Goal: Information Seeking & Learning: Learn about a topic

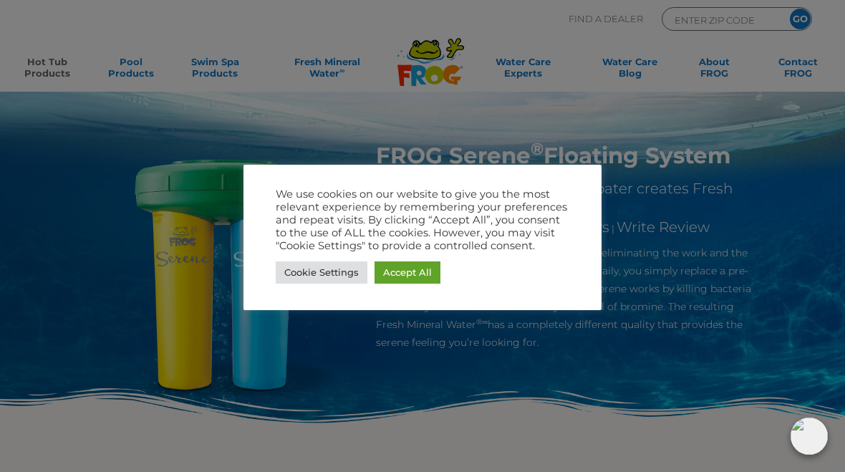
click at [417, 269] on link "Accept All" at bounding box center [407, 272] width 66 height 22
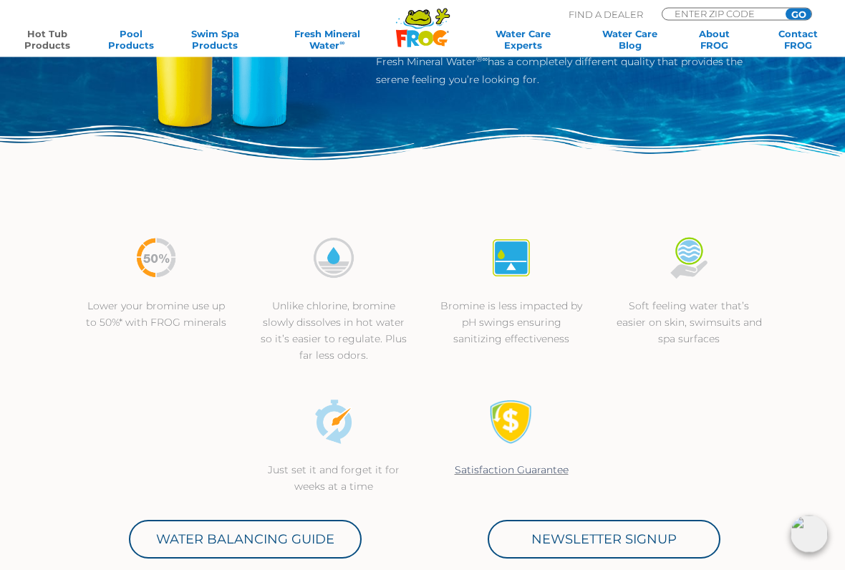
scroll to position [263, 0]
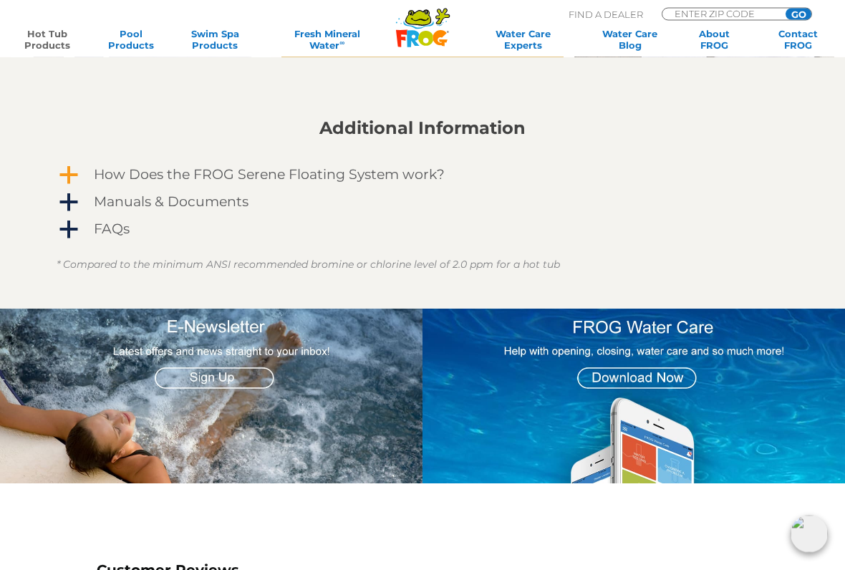
click at [422, 177] on h4 "How Does the FROG Serene Floating System work?" at bounding box center [269, 176] width 351 height 16
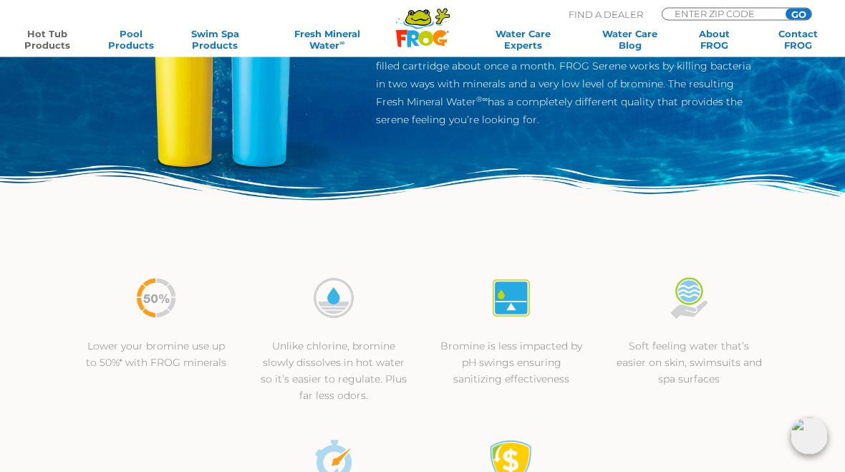
scroll to position [194, 0]
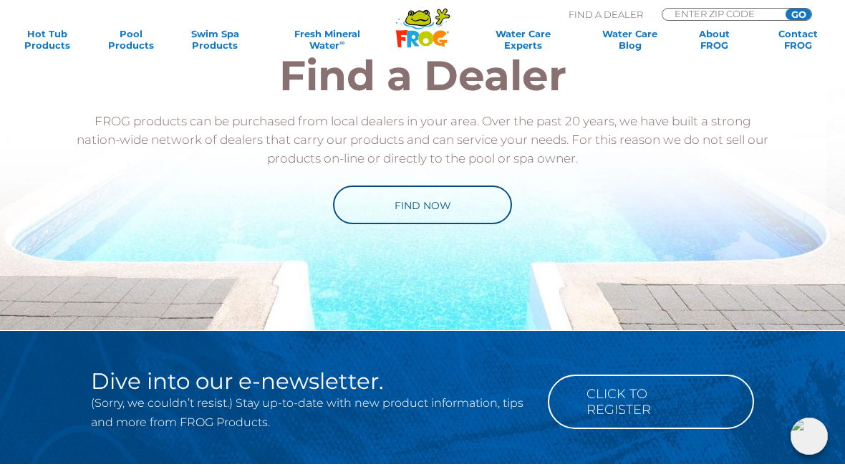
scroll to position [2623, 0]
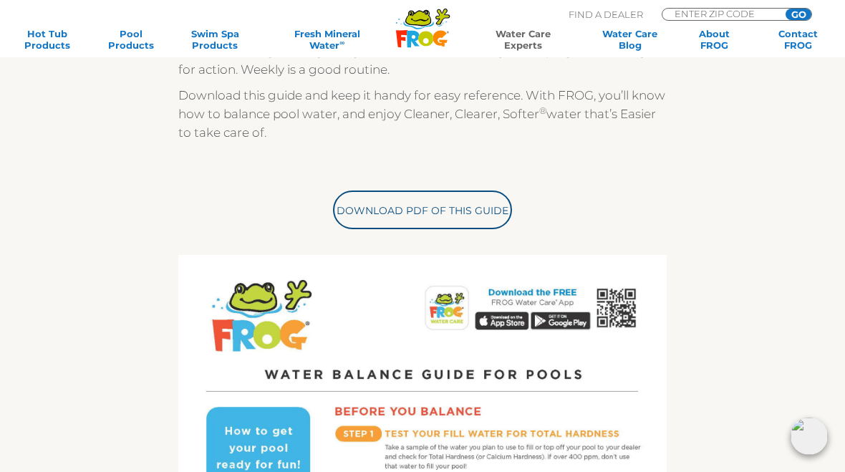
scroll to position [342, 0]
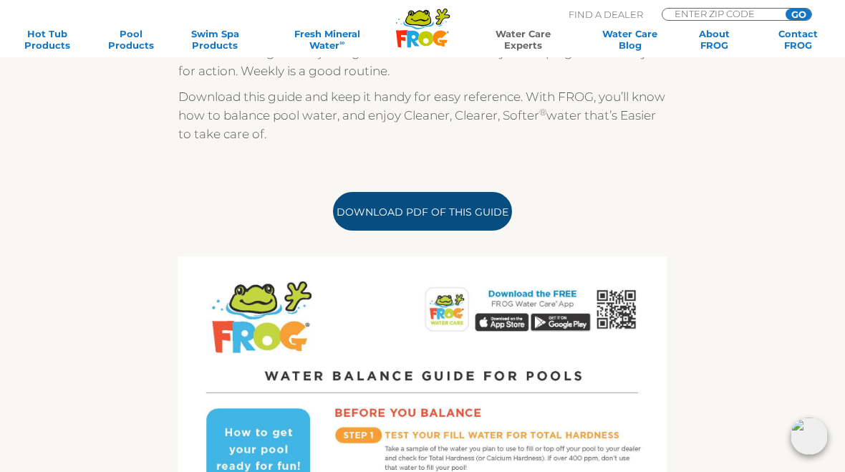
click at [478, 203] on link "Download PDF of this Guide" at bounding box center [422, 211] width 179 height 39
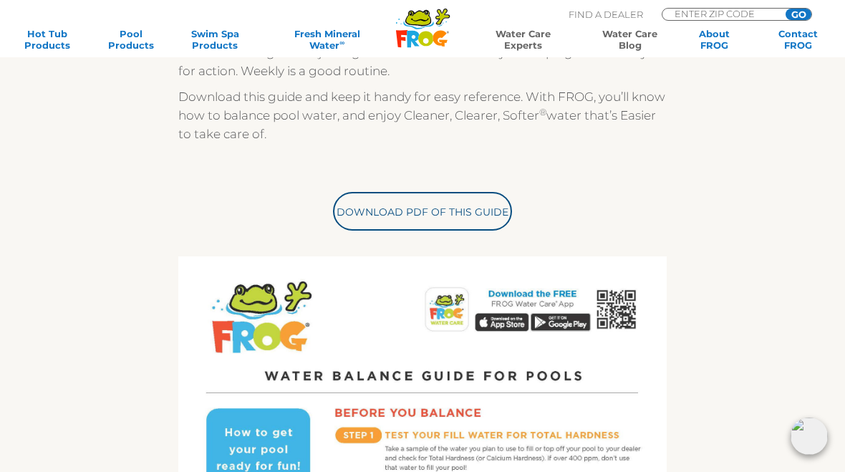
click at [643, 42] on link "Water Care Blog" at bounding box center [629, 39] width 65 height 23
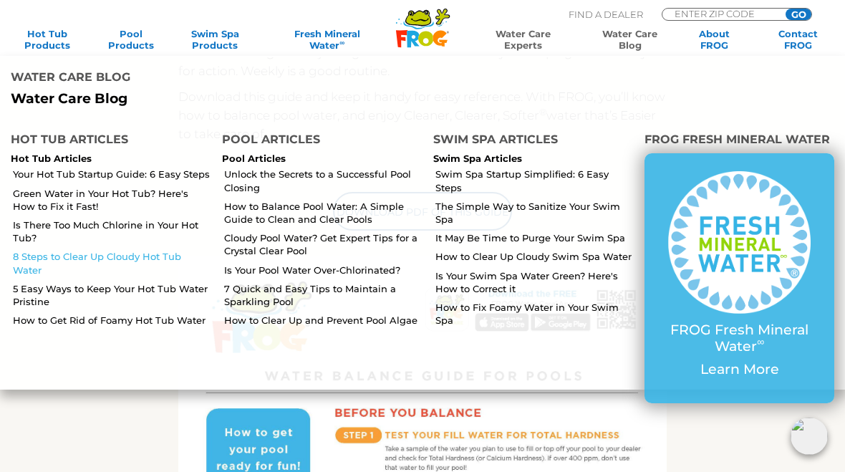
click at [169, 250] on link "8 Steps to Clear Up Cloudy Hot Tub Water" at bounding box center [112, 263] width 198 height 26
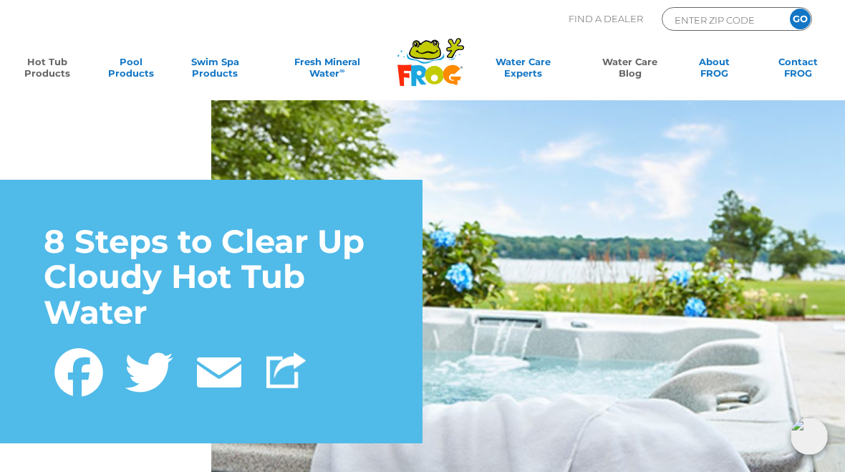
click at [34, 64] on link "Hot Tub Products" at bounding box center [46, 70] width 65 height 29
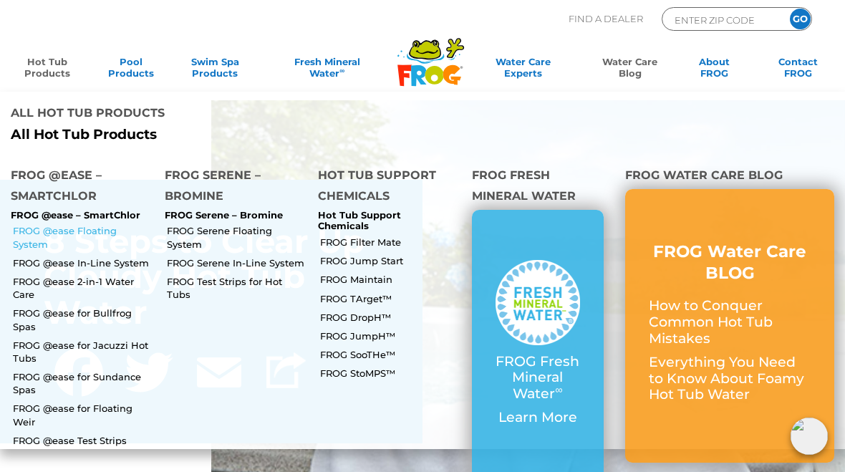
click at [64, 224] on link "FROG @ease Floating System" at bounding box center [83, 237] width 141 height 26
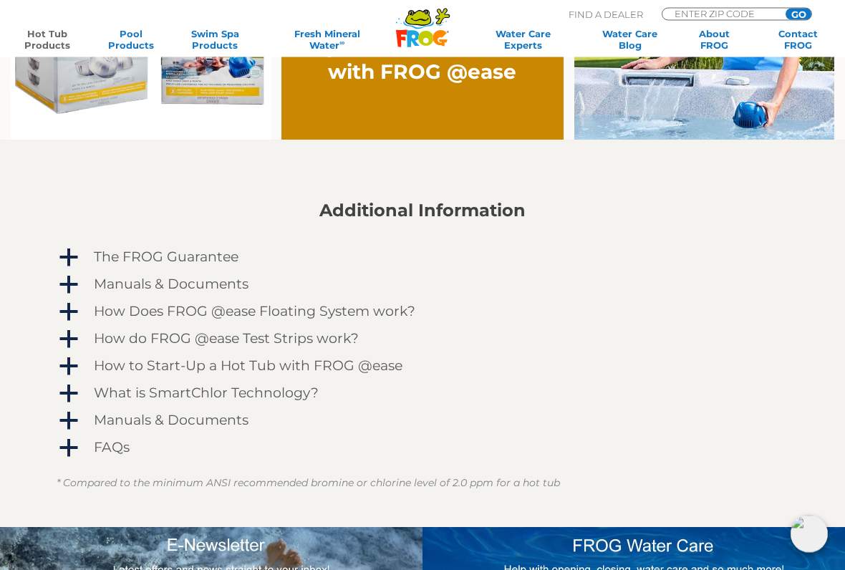
scroll to position [1067, 0]
click at [80, 279] on link "a Manuals & Documents" at bounding box center [423, 284] width 732 height 23
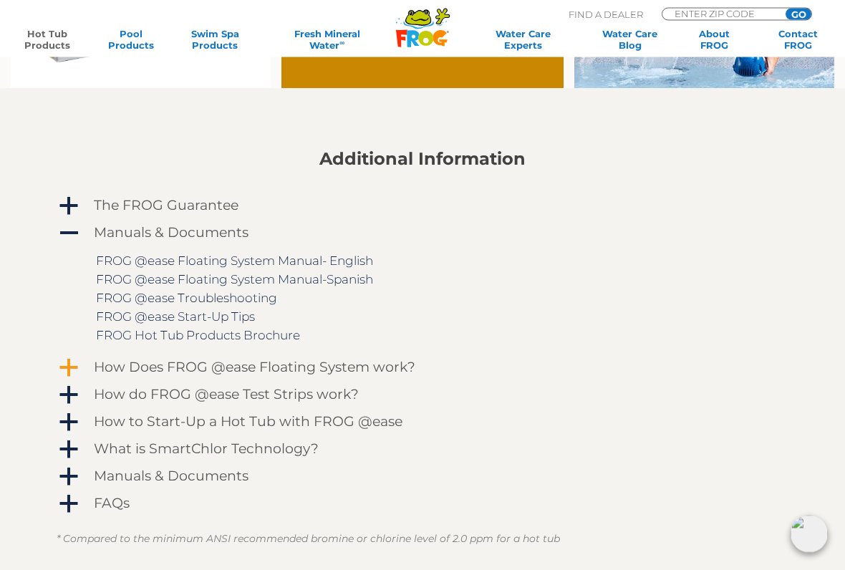
click at [74, 367] on span "a" at bounding box center [68, 368] width 21 height 21
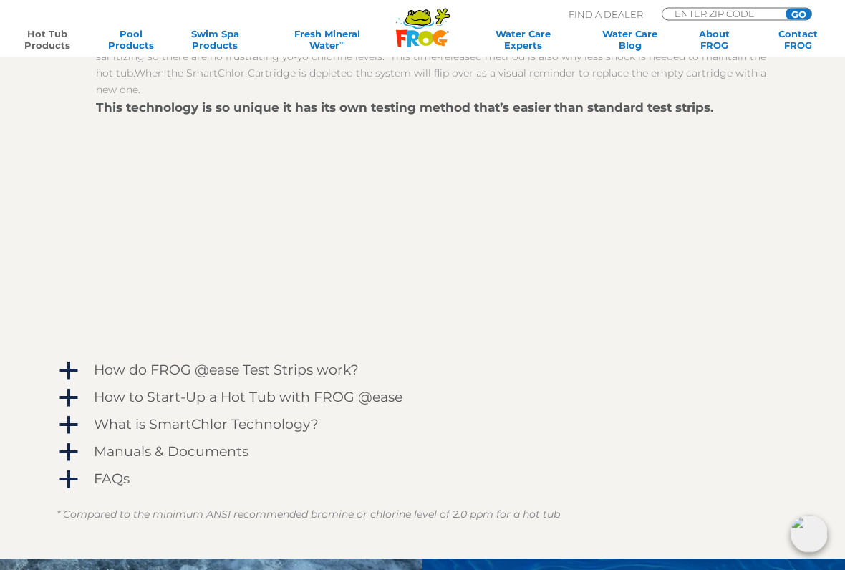
scroll to position [1526, 0]
click at [70, 360] on span "a" at bounding box center [68, 370] width 21 height 21
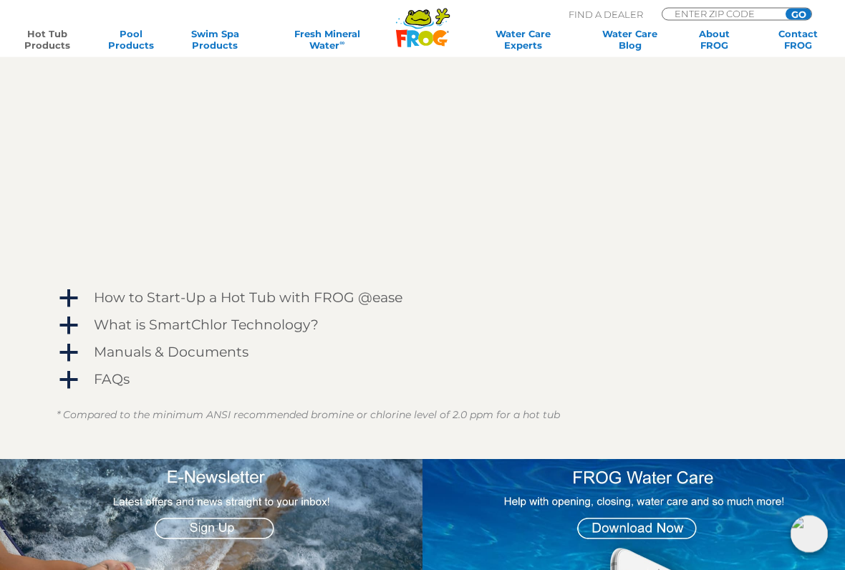
scroll to position [1986, 0]
click at [72, 321] on span "a" at bounding box center [68, 325] width 21 height 21
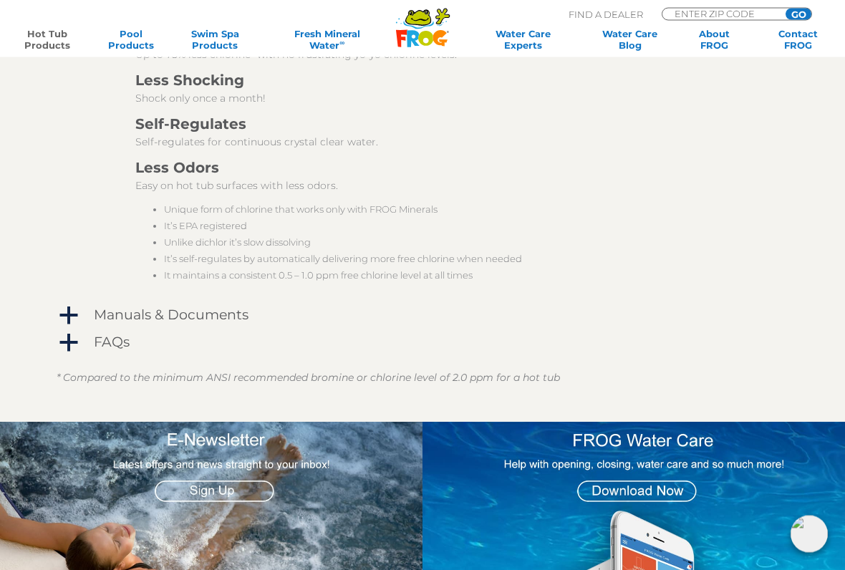
scroll to position [2563, 0]
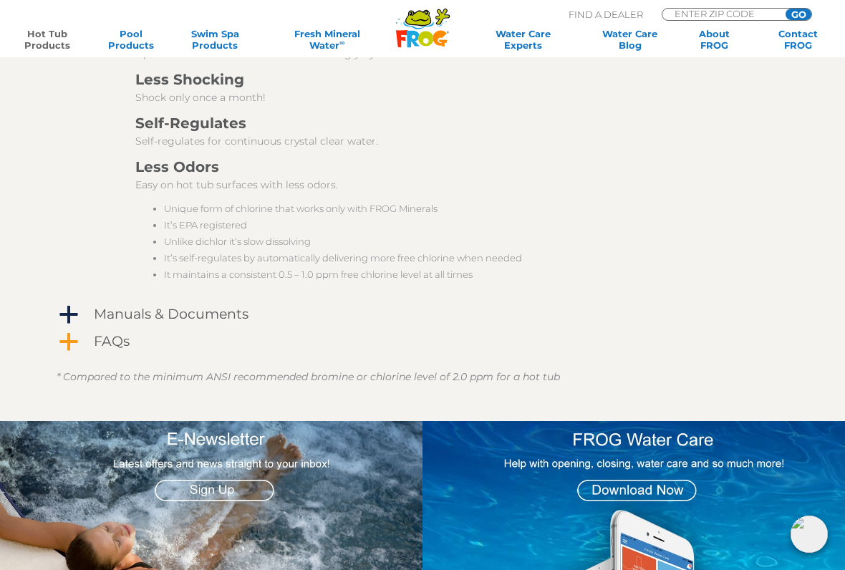
click at [74, 338] on span "a" at bounding box center [68, 341] width 21 height 21
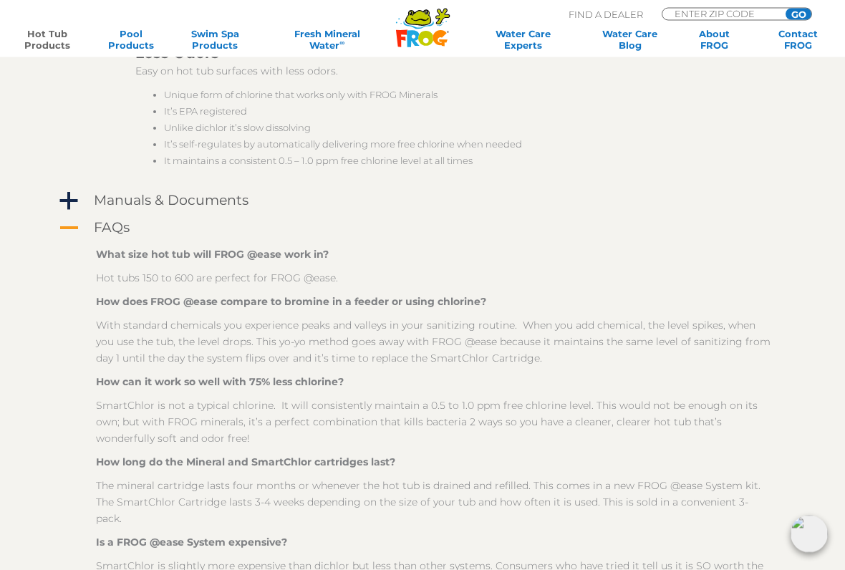
scroll to position [2677, 0]
click at [460, 382] on p "How can it work so well with 75% less chlorine?" at bounding box center [433, 381] width 674 height 16
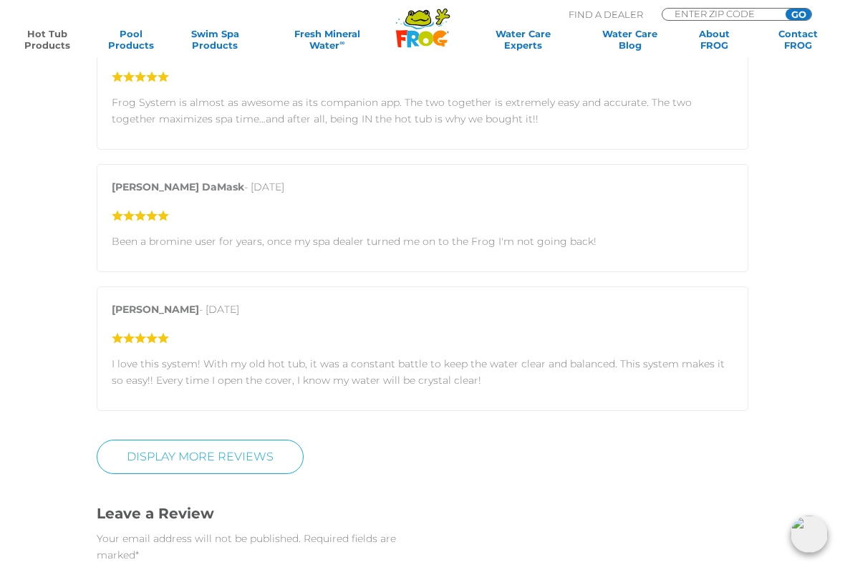
scroll to position [4193, 0]
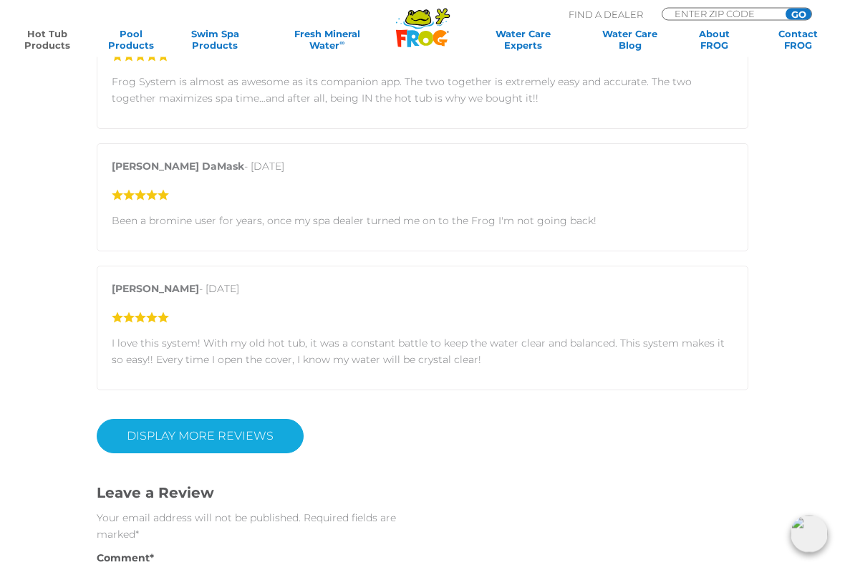
click at [150, 420] on link "Display More Reviews" at bounding box center [200, 437] width 207 height 34
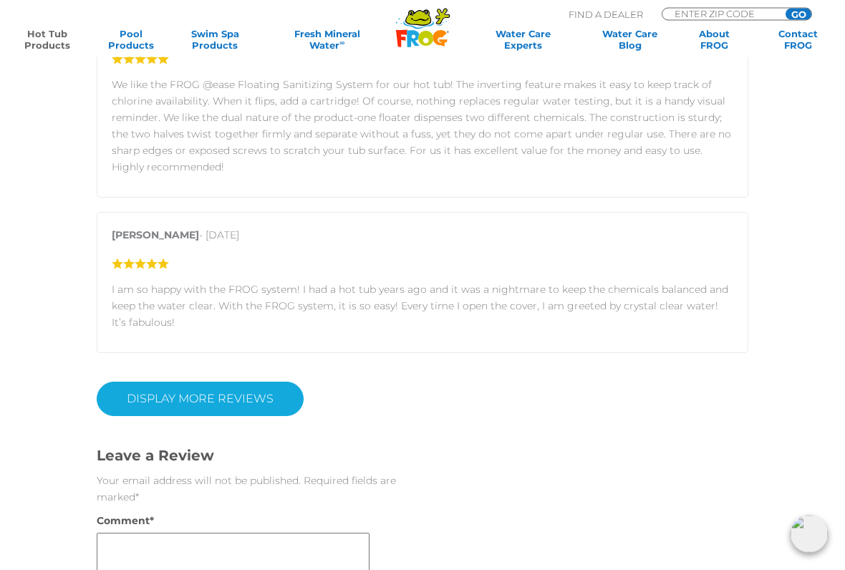
scroll to position [5124, 0]
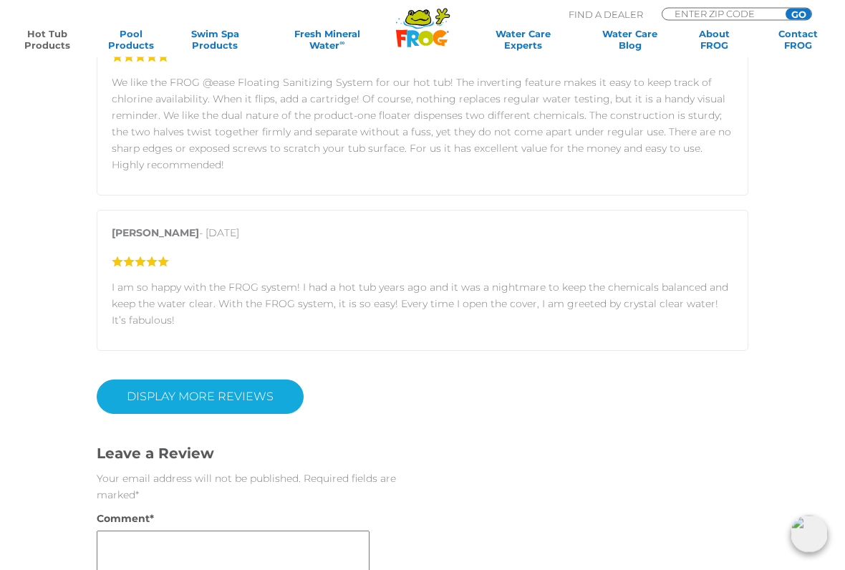
click at [278, 380] on link "DISPLAY MORE REVIEWS" at bounding box center [200, 397] width 207 height 34
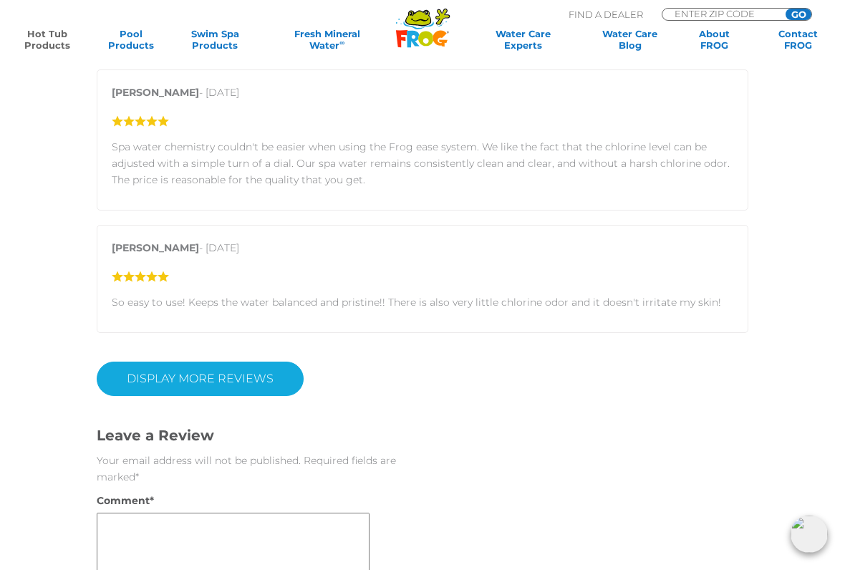
scroll to position [5920, 0]
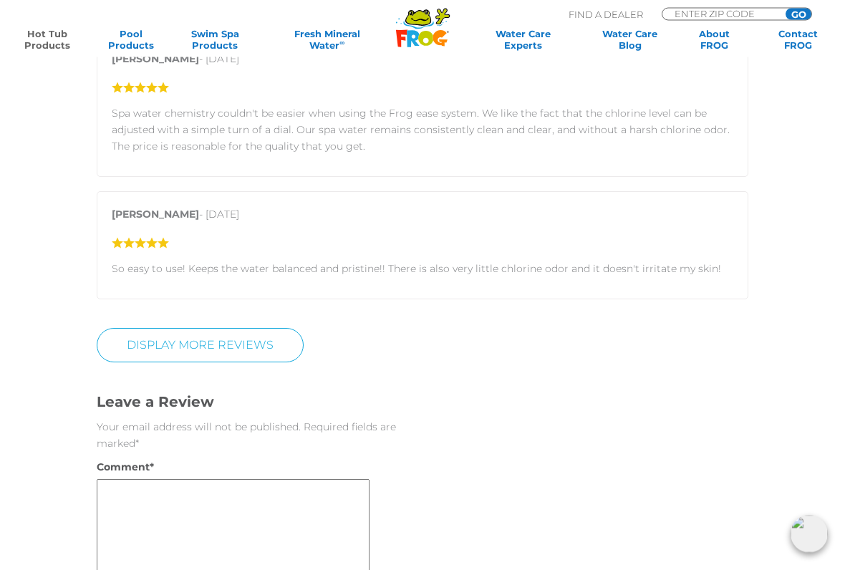
click at [306, 329] on div "DISPLAY MORE REVIEWS" at bounding box center [422, 346] width 651 height 34
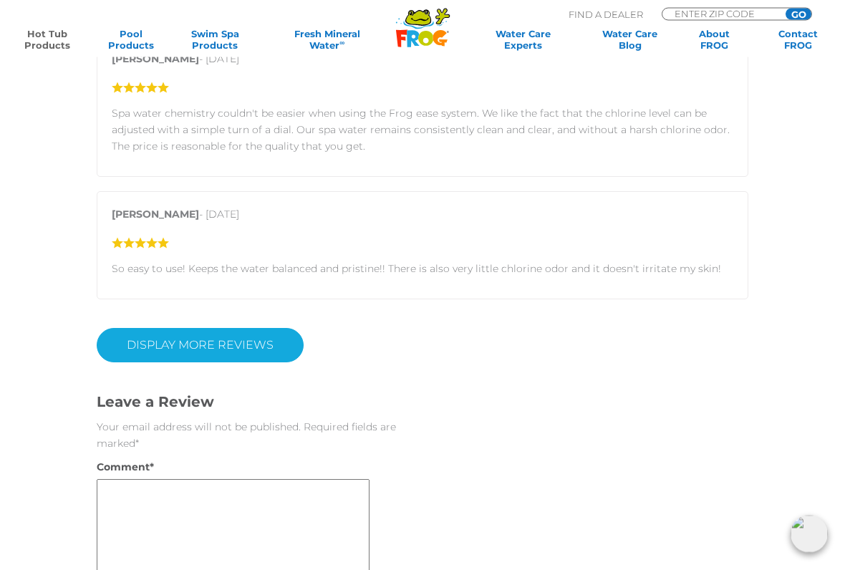
click at [272, 329] on link "DISPLAY MORE REVIEWS" at bounding box center [200, 346] width 207 height 34
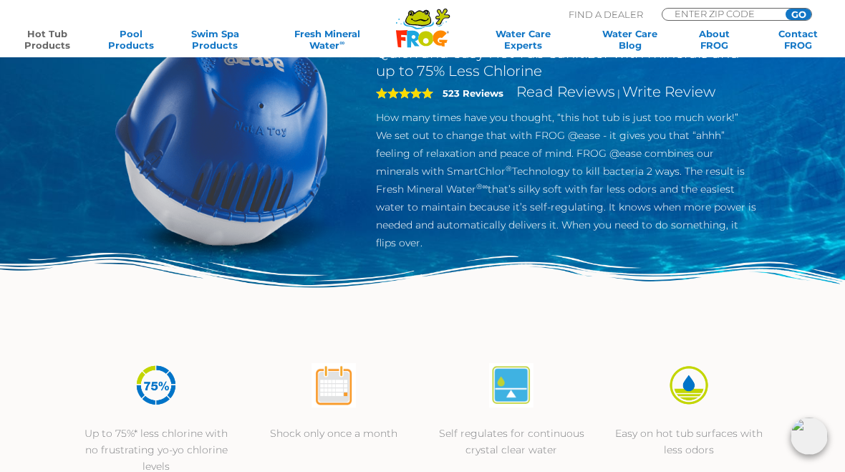
scroll to position [0, 0]
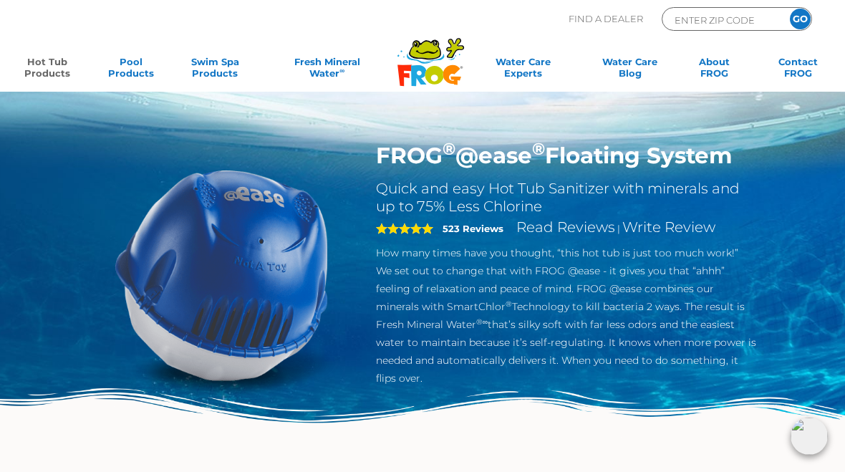
click at [37, 73] on link "Hot Tub Products" at bounding box center [46, 70] width 65 height 29
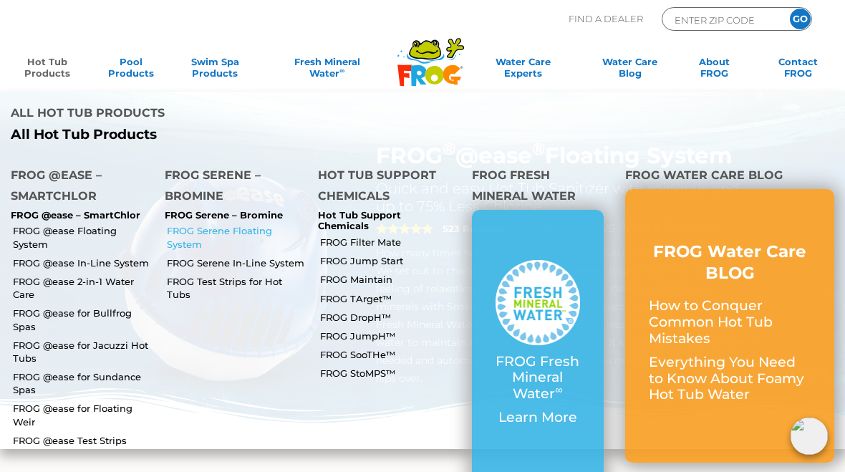
click at [256, 224] on link "FROG Serene Floating System" at bounding box center [237, 237] width 141 height 26
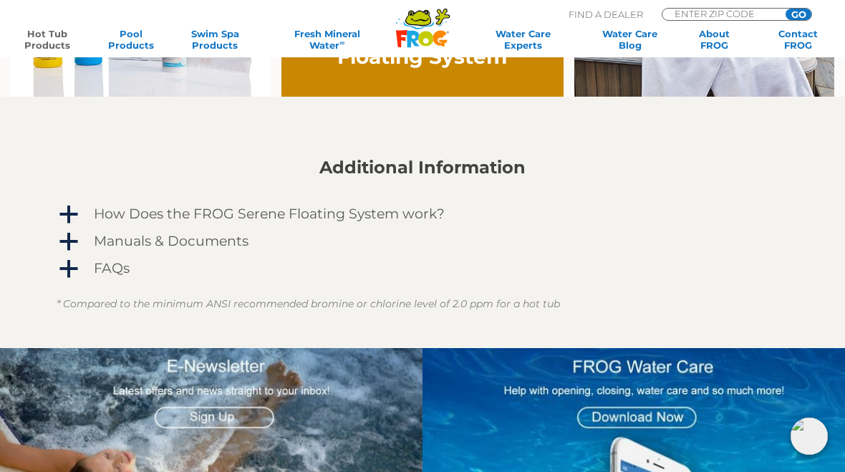
scroll to position [981, 0]
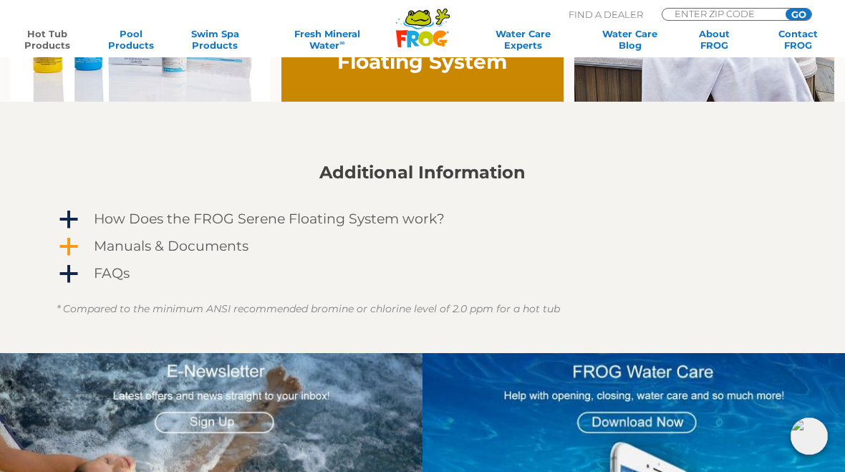
click at [72, 256] on span "a" at bounding box center [68, 246] width 21 height 21
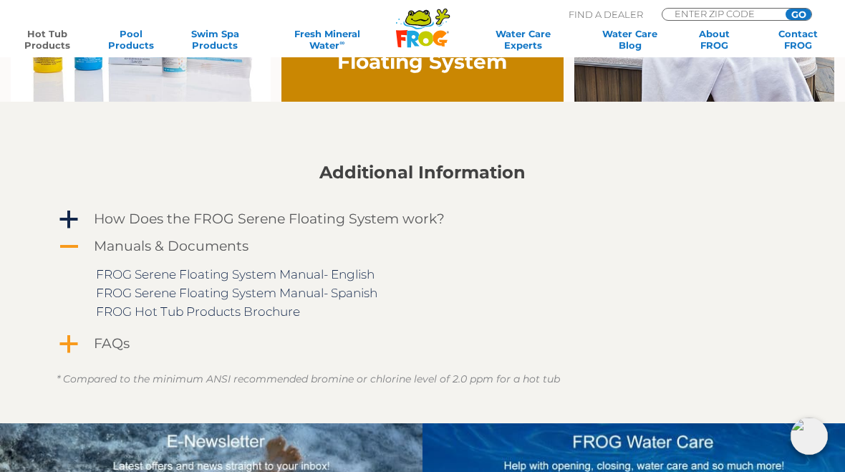
click at [90, 336] on div "FAQs" at bounding box center [401, 343] width 622 height 23
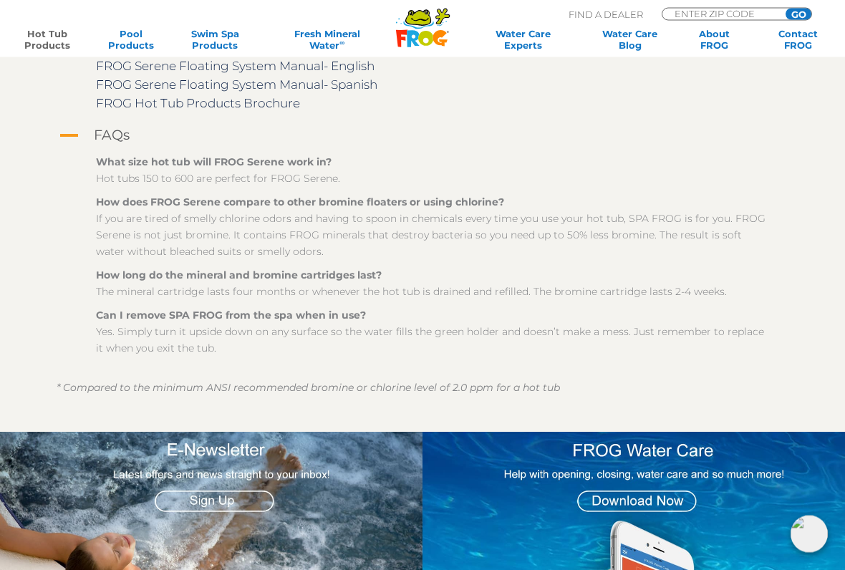
scroll to position [1189, 0]
click at [422, 341] on p "Can I remove SPA FROG from the spa when in use? Yes. Simply turn it upside down…" at bounding box center [433, 331] width 674 height 49
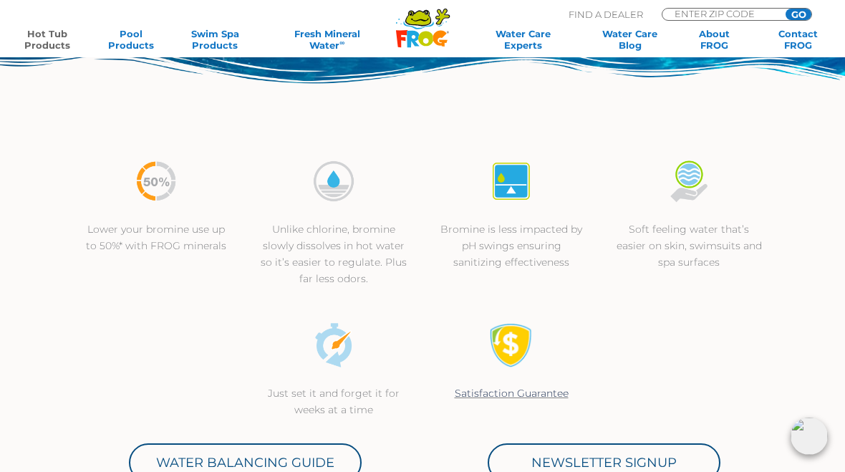
scroll to position [316, 0]
